Goal: Task Accomplishment & Management: Complete application form

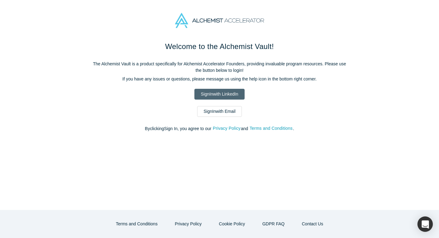
click at [227, 95] on link "Sign In with LinkedIn" at bounding box center [219, 94] width 50 height 11
click at [217, 115] on link "Sign In with Email" at bounding box center [219, 111] width 45 height 11
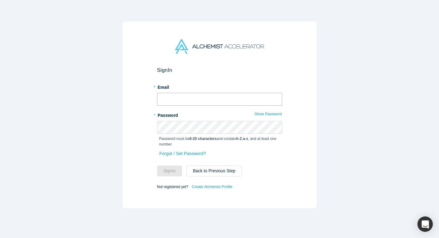
click at [195, 102] on input "text" at bounding box center [219, 99] width 125 height 13
type input "[EMAIL_ADDRESS][DOMAIN_NAME]"
click at [173, 174] on button "Sign In" at bounding box center [169, 170] width 25 height 11
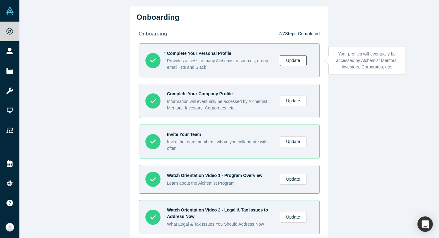
click at [294, 62] on link "Update" at bounding box center [292, 60] width 27 height 11
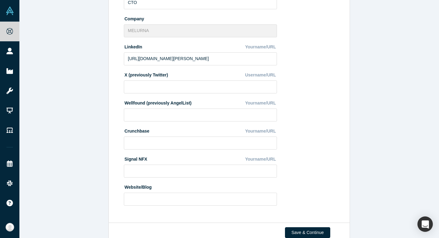
scroll to position [195, 0]
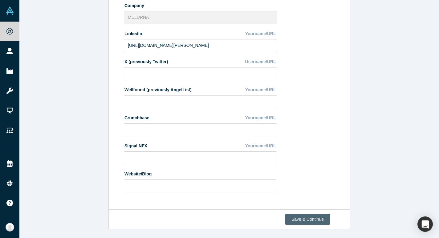
click at [320, 219] on button "Save & Continue" at bounding box center [307, 219] width 45 height 11
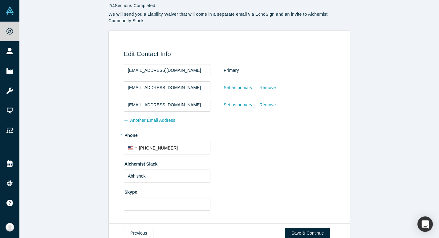
scroll to position [33, 0]
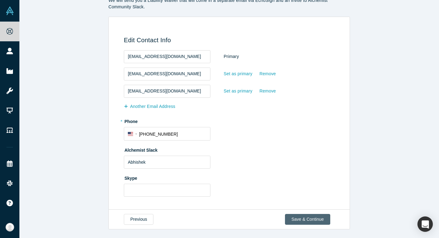
click at [315, 219] on button "Save & Continue" at bounding box center [307, 219] width 45 height 11
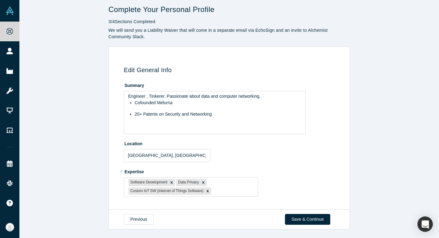
scroll to position [0, 0]
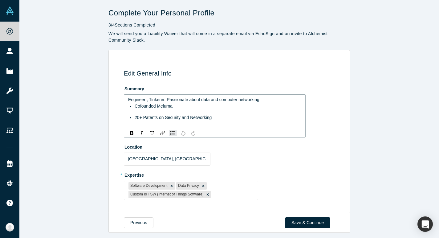
drag, startPoint x: 263, startPoint y: 100, endPoint x: 174, endPoint y: 100, distance: 89.6
click at [174, 100] on div "Engineer , Tinkerer. Passionate about data and computer networking." at bounding box center [214, 99] width 173 height 6
click at [166, 101] on span "Engineer , Tinkerer. Passionate about data and computer networking." at bounding box center [194, 99] width 132 height 5
drag, startPoint x: 272, startPoint y: 101, endPoint x: 99, endPoint y: 98, distance: 173.0
click at [99, 98] on div "Edit General Info Summary Engineer , Tinkerer. Passionate about data and comput…" at bounding box center [228, 131] width 419 height 163
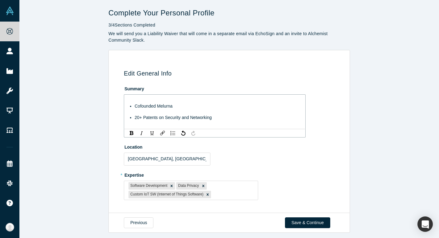
click at [135, 112] on ul "Cofounded Melurna 20+ Patents on Security and Networking" at bounding box center [214, 112] width 173 height 18
click at [137, 111] on ul "Cofounded Melurna 20+ Patents on Security and Networking" at bounding box center [214, 112] width 173 height 18
click at [181, 106] on div "Cofounded Melurna" at bounding box center [218, 106] width 167 height 6
click at [176, 103] on div "Cofounded Melurna" at bounding box center [218, 106] width 167 height 6
click at [174, 98] on div "rdw-editor" at bounding box center [214, 99] width 173 height 6
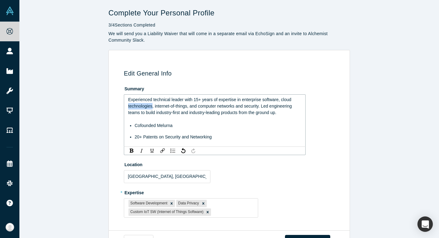
drag, startPoint x: 152, startPoint y: 107, endPoint x: 127, endPoint y: 106, distance: 25.2
click at [127, 106] on div "Experienced technical leader with 15+ years of expertise in enterprise software…" at bounding box center [215, 120] width 182 height 52
drag, startPoint x: 262, startPoint y: 106, endPoint x: 237, endPoint y: 106, distance: 24.9
click at [237, 106] on span "Experienced technical leader with 15+ years of expertise in enterprise software…" at bounding box center [211, 106] width 166 height 18
click at [257, 113] on div "Experienced technical leader with 15+ years of expertise in enterprise software…" at bounding box center [214, 105] width 173 height 19
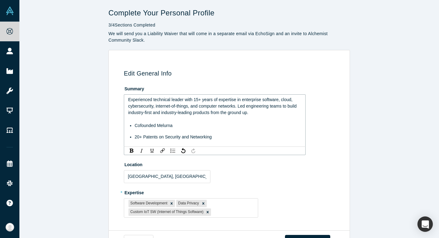
click at [165, 129] on ul "Cofounded Melurna 20+ Patents on Security and Networking" at bounding box center [214, 131] width 173 height 18
click at [159, 130] on ul "Cofounded Melurna 20+ Patents on Security and Networking" at bounding box center [214, 131] width 173 height 18
click at [177, 127] on div "Cofounded Melurna" at bounding box center [218, 125] width 167 height 6
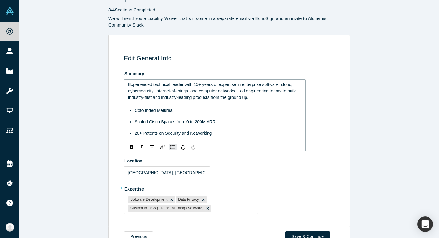
scroll to position [15, 0]
click at [174, 112] on div "Cofounded Melurna" at bounding box center [218, 110] width 167 height 6
drag, startPoint x: 218, startPoint y: 111, endPoint x: 243, endPoint y: 110, distance: 25.9
click at [243, 110] on div "Cofounded Melurna the future of 3rd party monitoring" at bounding box center [218, 110] width 167 height 6
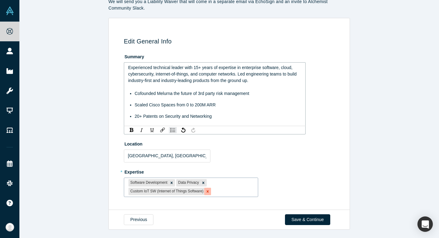
click at [209, 192] on icon "Remove Custom IoT SW (Internet of Things Software)" at bounding box center [207, 191] width 4 height 4
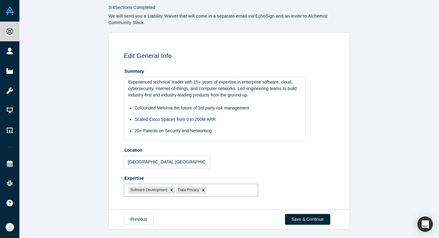
scroll to position [18, 0]
type input "cyber"
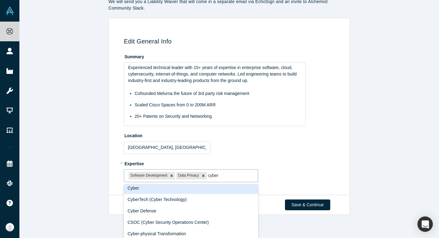
scroll to position [5, 0]
click at [196, 189] on div "Cyber" at bounding box center [191, 186] width 134 height 11
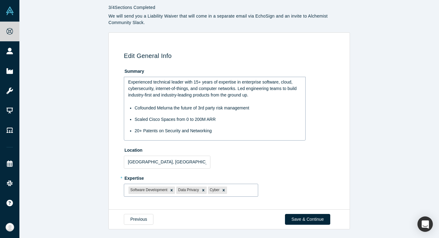
click at [233, 129] on div "Experienced technical leader with 15+ years of expertise in enterprise software…" at bounding box center [215, 109] width 182 height 64
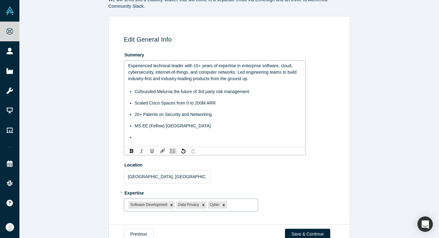
scroll to position [34, 0]
click at [189, 125] on div "MS EE (Fellow) [GEOGRAPHIC_DATA]" at bounding box center [218, 126] width 167 height 6
click at [163, 127] on span "MS EE (Fellow) [GEOGRAPHIC_DATA]" at bounding box center [173, 125] width 76 height 5
click at [193, 124] on div "MS EE (Fellow), [GEOGRAPHIC_DATA]" at bounding box center [218, 126] width 167 height 6
click at [147, 135] on div "rdw-editor" at bounding box center [218, 137] width 167 height 6
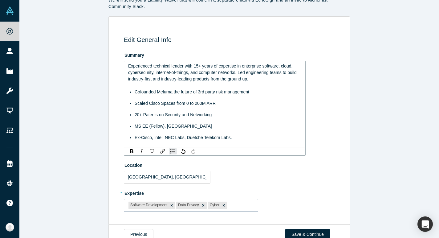
click at [196, 139] on span "Ex-Cisco, Intel, NEC Labs, Duetche Telekom Labs." at bounding box center [183, 137] width 97 height 5
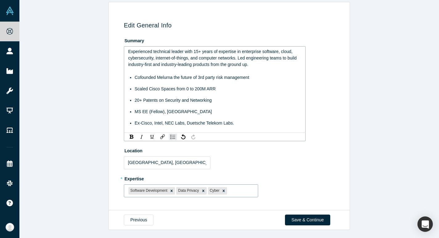
scroll to position [49, 0]
click at [142, 122] on span "Ex-Cisco, Intel, NEC Labs, Duetsche Telekom Labs." at bounding box center [184, 122] width 99 height 5
click at [318, 223] on button "Save & Continue" at bounding box center [307, 219] width 45 height 11
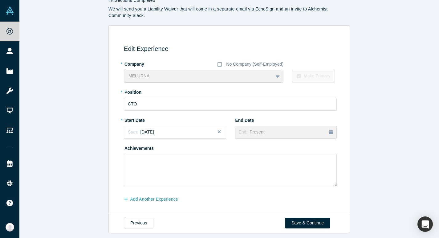
scroll to position [28, 0]
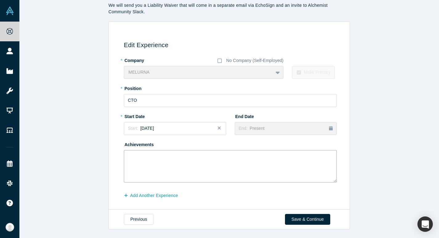
click at [179, 158] on textarea at bounding box center [230, 166] width 213 height 32
drag, startPoint x: 223, startPoint y: 154, endPoint x: 150, endPoint y: 157, distance: 73.6
click at [150, 157] on textarea "Built MVP, Core components of the groundbreak" at bounding box center [230, 166] width 213 height 32
click at [227, 154] on textarea "Built MVP, Core components of the groundbreak" at bounding box center [230, 166] width 213 height 32
drag, startPoint x: 196, startPoint y: 155, endPoint x: 228, endPoint y: 155, distance: 32.0
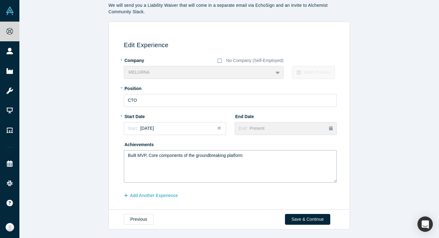
click at [228, 155] on textarea "Built MVP, Core components of the groundbreaking platform" at bounding box center [230, 166] width 213 height 32
click at [215, 156] on textarea "Built MVP, Core components of the platform" at bounding box center [230, 166] width 213 height 32
type textarea "Built MVP, Core components of the platform,"
drag, startPoint x: 215, startPoint y: 157, endPoint x: 126, endPoint y: 157, distance: 89.3
click at [126, 157] on textarea "Built MVP, Core components of the platform," at bounding box center [230, 166] width 213 height 32
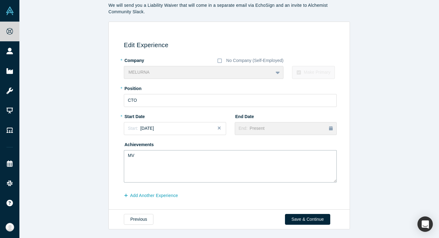
type textarea "M"
type textarea "Built highly scalable, core platform for 3rd party risk management"
click at [135, 196] on button "Add Another Experience" at bounding box center [154, 195] width 61 height 11
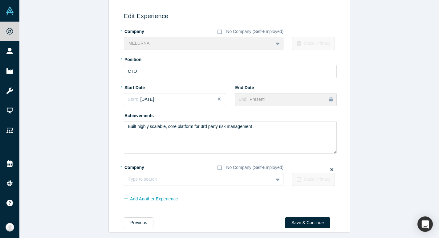
scroll to position [61, 0]
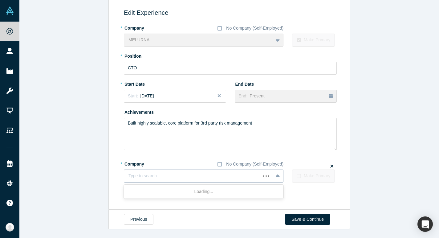
click at [164, 174] on div at bounding box center [192, 176] width 128 height 8
type input "cisco"
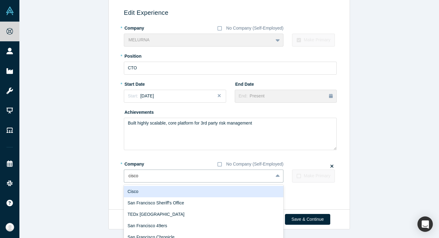
click at [199, 192] on div "Cisco" at bounding box center [203, 191] width 159 height 11
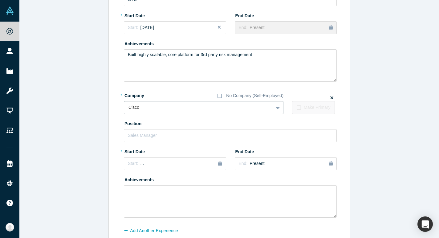
scroll to position [146, 0]
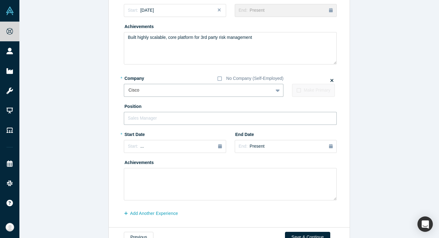
click at [168, 115] on input "text" at bounding box center [230, 118] width 213 height 13
type input "P"
type input "Senior Technical Leader"
click at [201, 145] on div "Start: ..." at bounding box center [175, 146] width 94 height 7
click at [129, 164] on button "Previous Year" at bounding box center [126, 163] width 6 height 6
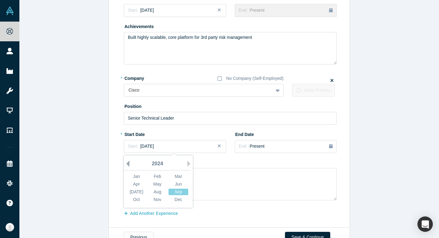
click at [128, 164] on button "Previous Year" at bounding box center [126, 163] width 6 height 6
click at [186, 163] on div "2022" at bounding box center [157, 163] width 67 height 13
click at [329, 146] on icon "button" at bounding box center [331, 146] width 4 height 4
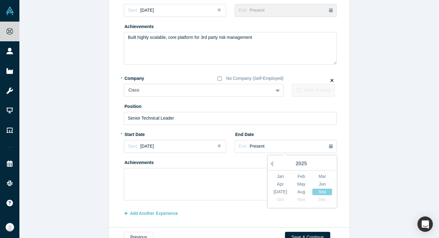
click at [275, 163] on div "2025" at bounding box center [300, 163] width 67 height 13
click at [272, 163] on button "Previous Year" at bounding box center [270, 163] width 6 height 6
click at [322, 198] on div "Dec" at bounding box center [322, 199] width 20 height 6
click at [288, 145] on div "End: [DATE]" at bounding box center [286, 146] width 94 height 6
click at [323, 201] on div "Dec" at bounding box center [322, 199] width 20 height 6
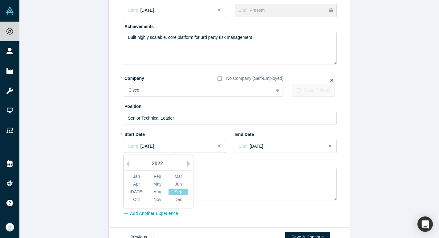
click at [190, 147] on div "Start: [DATE]" at bounding box center [175, 146] width 94 height 6
click at [130, 165] on div "2022" at bounding box center [157, 163] width 67 height 13
click at [179, 147] on div "Start: [DATE]" at bounding box center [175, 146] width 94 height 6
click at [172, 147] on div "Start: [DATE]" at bounding box center [175, 146] width 94 height 6
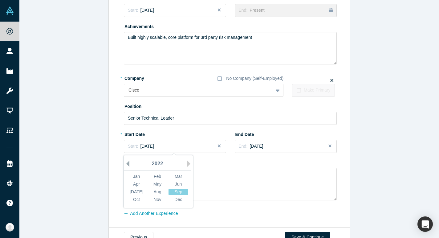
click at [126, 165] on button "Previous Year" at bounding box center [126, 163] width 6 height 6
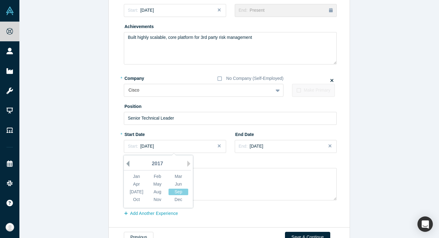
click at [126, 165] on button "Previous Year" at bounding box center [126, 163] width 6 height 6
click at [130, 164] on div "2013" at bounding box center [157, 163] width 67 height 13
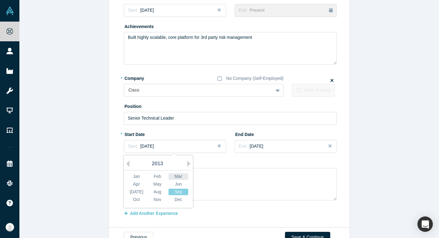
click at [177, 178] on div "Mar" at bounding box center [178, 176] width 20 height 6
click at [173, 147] on div "Start: [DATE]" at bounding box center [175, 146] width 94 height 6
click at [131, 163] on div "2013" at bounding box center [157, 163] width 67 height 13
click at [129, 163] on button "Previous Year" at bounding box center [126, 163] width 6 height 6
click at [138, 183] on div "Apr" at bounding box center [137, 184] width 20 height 6
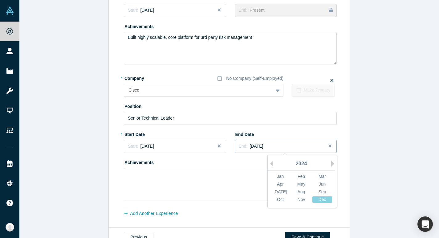
click at [297, 142] on button "End: [DATE]" at bounding box center [286, 146] width 102 height 13
click at [334, 163] on button "Next Year" at bounding box center [334, 163] width 6 height 6
click at [280, 175] on div "Jan" at bounding box center [280, 176] width 20 height 6
click at [199, 176] on textarea at bounding box center [230, 184] width 213 height 32
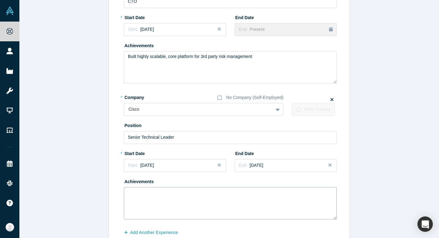
scroll to position [120, 0]
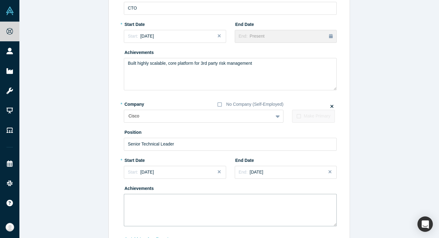
paste textarea "- Led engineering teams to build several products from the ground up. - Archite…"
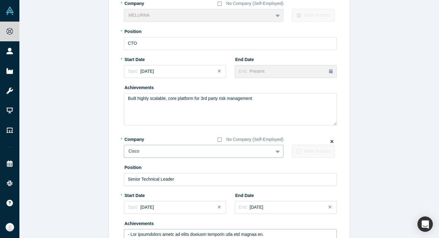
scroll to position [73, 0]
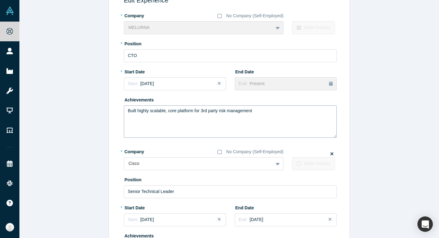
type textarea "- Led engineering teams to build several products from the ground up. - Archite…"
click at [127, 112] on textarea "Built highly scalable, core platform for 3rd party risk management" at bounding box center [230, 121] width 213 height 32
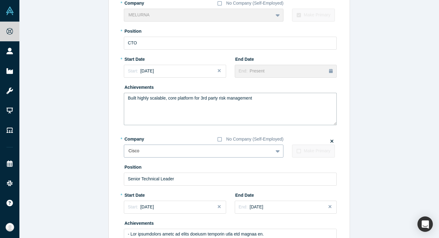
scroll to position [0, 0]
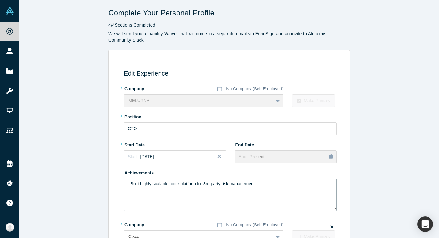
drag, startPoint x: 170, startPoint y: 184, endPoint x: 139, endPoint y: 184, distance: 31.4
click at [139, 184] on textarea "- Built highly scalable, core platform for 3rd party risk management" at bounding box center [230, 194] width 213 height 32
click at [240, 185] on textarea "- Built core platform for 3rd party risk management" at bounding box center [230, 194] width 213 height 32
click at [138, 183] on textarea "- Built core platform for 3rd party risk management - Built" at bounding box center [230, 194] width 213 height 32
drag, startPoint x: 142, startPoint y: 183, endPoint x: 131, endPoint y: 183, distance: 11.1
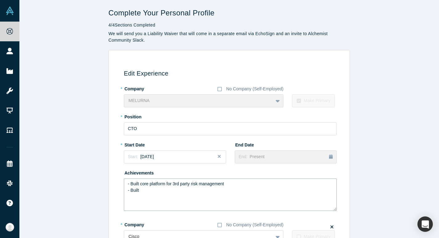
click at [131, 183] on textarea "- Built core platform for 3rd party risk management - Built" at bounding box center [230, 194] width 213 height 32
click at [141, 189] on textarea "- Core platform for 3rd party risk management - Built" at bounding box center [230, 194] width 213 height 32
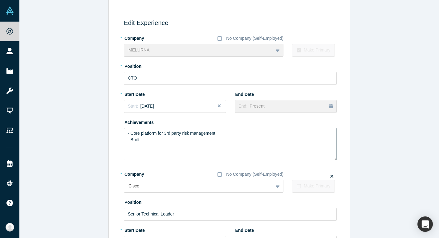
scroll to position [52, 0]
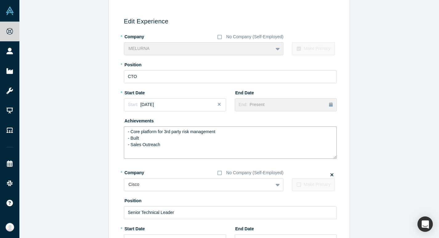
click at [144, 137] on textarea "- Core platform for 3rd party risk management - Built - Sales Outreach" at bounding box center [230, 142] width 213 height 32
click at [147, 137] on textarea "- Core platform for 3rd party risk management - Built - Customer Interviews - S…" at bounding box center [230, 142] width 213 height 32
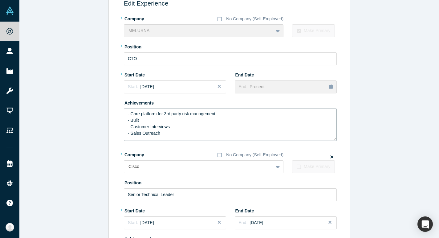
scroll to position [70, 0]
click at [148, 120] on textarea "- Core platform for 3rd party risk management - Built Law module to attract - C…" at bounding box center [230, 124] width 213 height 32
drag, startPoint x: 152, startPoint y: 120, endPoint x: 140, endPoint y: 120, distance: 11.7
click at [140, 120] on textarea "- Core platform for 3rd party risk management - Built Law module to attract - C…" at bounding box center [230, 124] width 213 height 32
click at [186, 121] on textarea "- Core platform for 3rd party risk management - Built Module to attract - Custo…" at bounding box center [230, 124] width 213 height 32
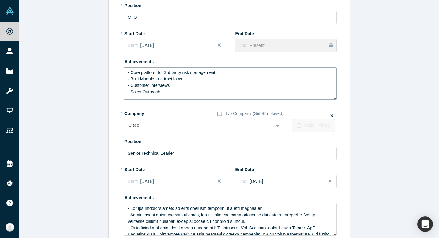
scroll to position [115, 0]
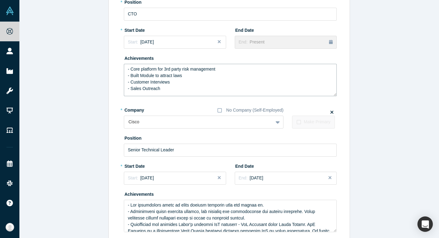
drag, startPoint x: 141, startPoint y: 75, endPoint x: 189, endPoint y: 75, distance: 48.6
click at [189, 75] on textarea "- Core platform for 3rd party risk management - Built Module to attract laws - …" at bounding box center [230, 80] width 213 height 32
click at [180, 76] on textarea "- Core platform for 3rd party risk management - Built AI based analysis for pri…" at bounding box center [230, 80] width 213 height 32
click at [173, 77] on textarea "- Core platform for 3rd party risk management - Built AI based analysis for pri…" at bounding box center [230, 80] width 213 height 32
drag, startPoint x: 159, startPoint y: 76, endPoint x: 146, endPoint y: 76, distance: 12.6
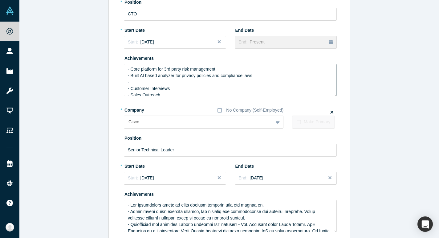
click at [146, 76] on textarea "- Core platform for 3rd party risk management - Built AI based analyzer for pri…" at bounding box center [230, 80] width 213 height 32
click at [143, 82] on textarea "- Core platform for 3rd party risk management - Built AI analyzer for privacy p…" at bounding box center [230, 80] width 213 height 32
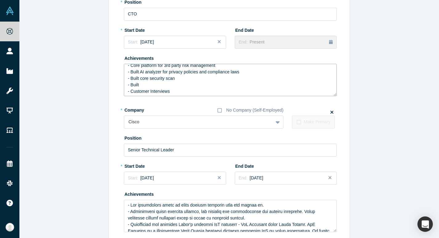
scroll to position [3, 0]
click at [183, 68] on textarea "- Core platform for 3rd party risk management - Built AI analyzer for privacy p…" at bounding box center [230, 80] width 213 height 32
drag, startPoint x: 140, startPoint y: 73, endPoint x: 131, endPoint y: 73, distance: 9.9
click at [131, 73] on textarea "- Core platform for 3rd party privacy risk management - Built AI analyzer for p…" at bounding box center [230, 80] width 213 height 32
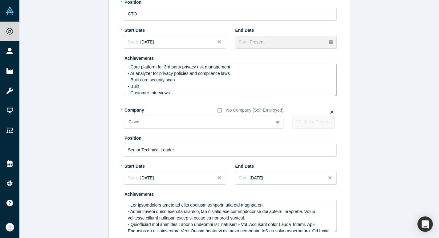
drag, startPoint x: 142, startPoint y: 80, endPoint x: 131, endPoint y: 81, distance: 10.8
click at [131, 81] on textarea "- Core platform for 3rd party privacy risk management - AI analyzer for privacy…" at bounding box center [230, 80] width 213 height 32
drag, startPoint x: 167, startPoint y: 81, endPoint x: 158, endPoint y: 82, distance: 9.3
click at [158, 82] on textarea "- Core platform for 3rd party privacy risk management - AI analyzer for privacy…" at bounding box center [230, 80] width 213 height 32
click at [147, 86] on textarea "- Core platform for 3rd party privacy risk management - AI analyzer for privacy…" at bounding box center [230, 80] width 213 height 32
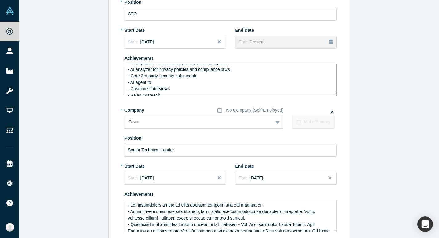
scroll to position [11, 0]
click at [161, 78] on textarea "- Core platform for 3rd party privacy risk management - AI analyzer for privacy…" at bounding box center [230, 80] width 213 height 32
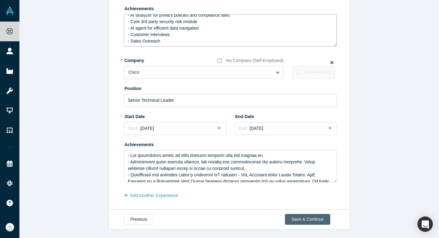
type textarea "- Core platform for 3rd party privacy risk management - AI analyzer for privacy…"
click at [310, 219] on button "Save & Continue" at bounding box center [307, 219] width 45 height 11
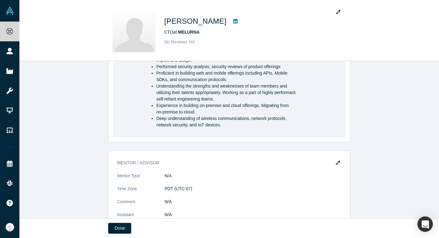
scroll to position [547, 0]
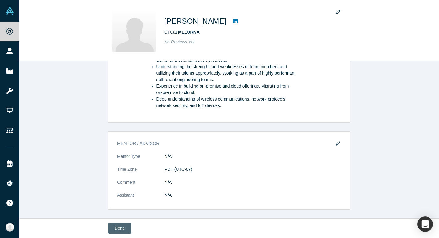
click at [123, 225] on button "Done" at bounding box center [119, 228] width 23 height 11
